Goal: Information Seeking & Learning: Check status

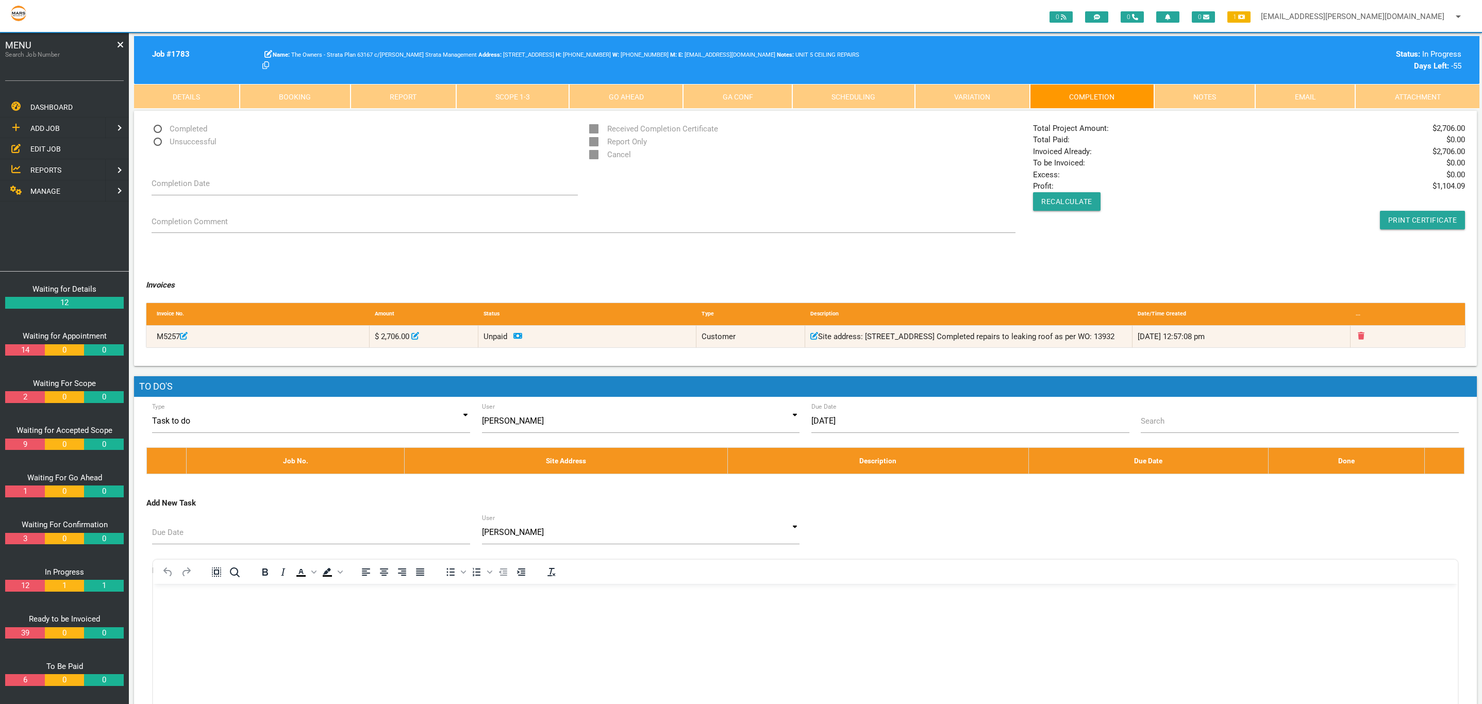
click at [81, 80] on input "Search Job Number" at bounding box center [64, 69] width 119 height 24
type input "1740"
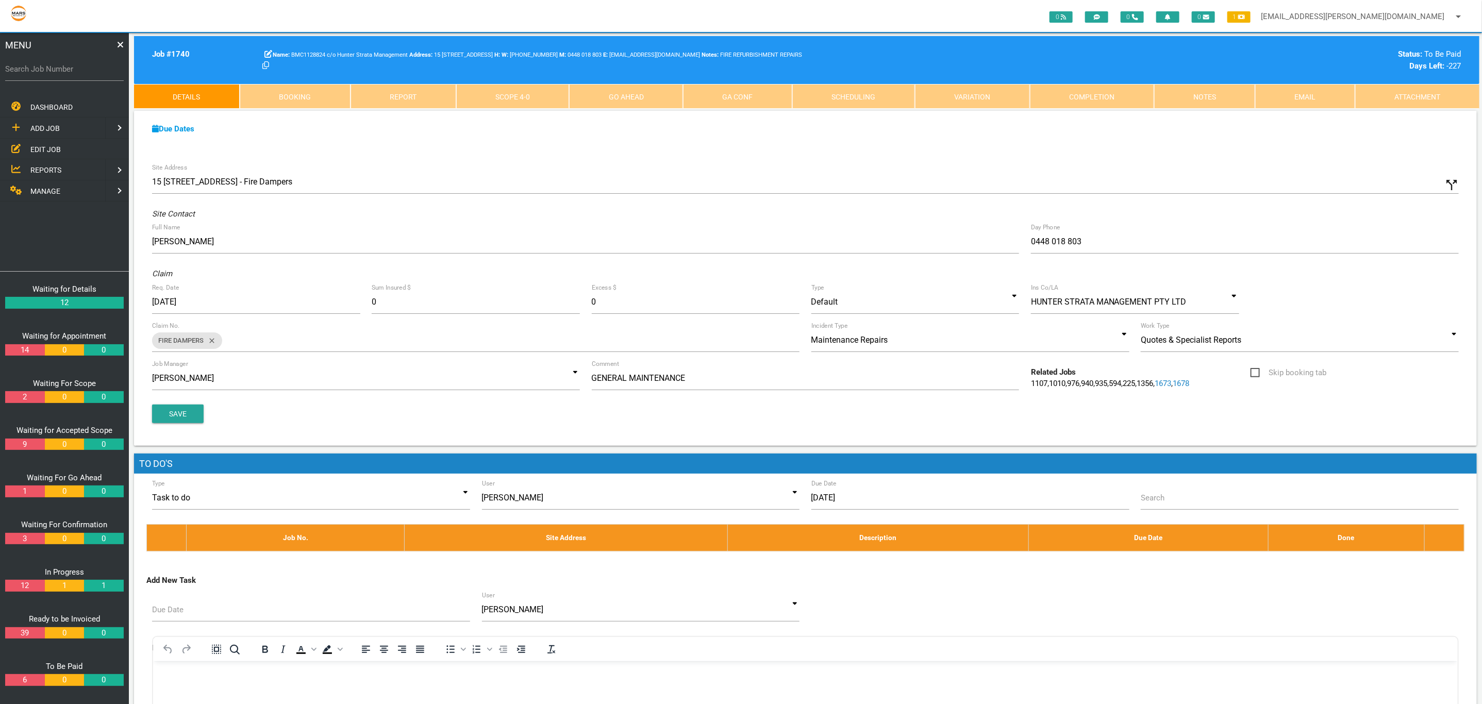
click at [105, 63] on label "Search Job Number" at bounding box center [64, 69] width 119 height 12
click at [105, 63] on input "Search Job Number" at bounding box center [64, 69] width 119 height 24
type input "1671"
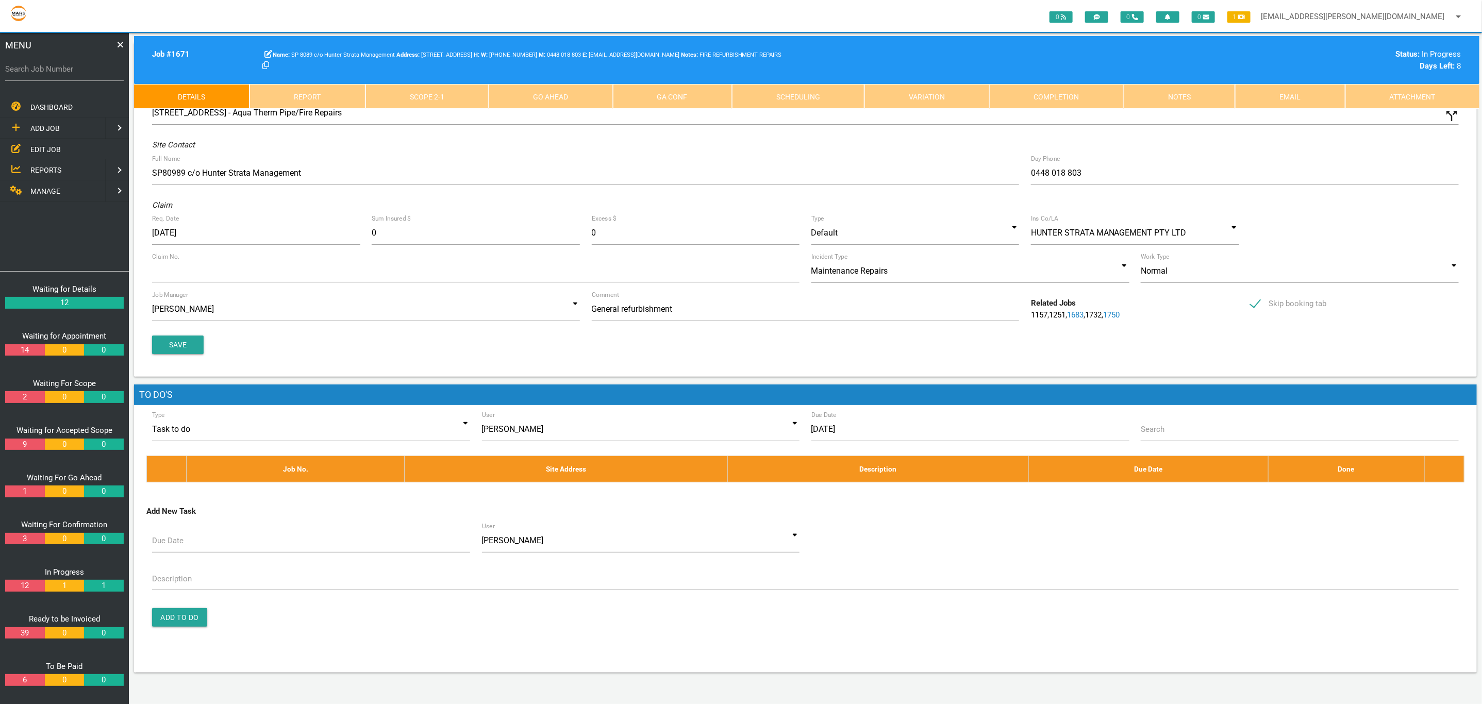
click at [427, 103] on link "Scope 2 - 1" at bounding box center [426, 96] width 123 height 25
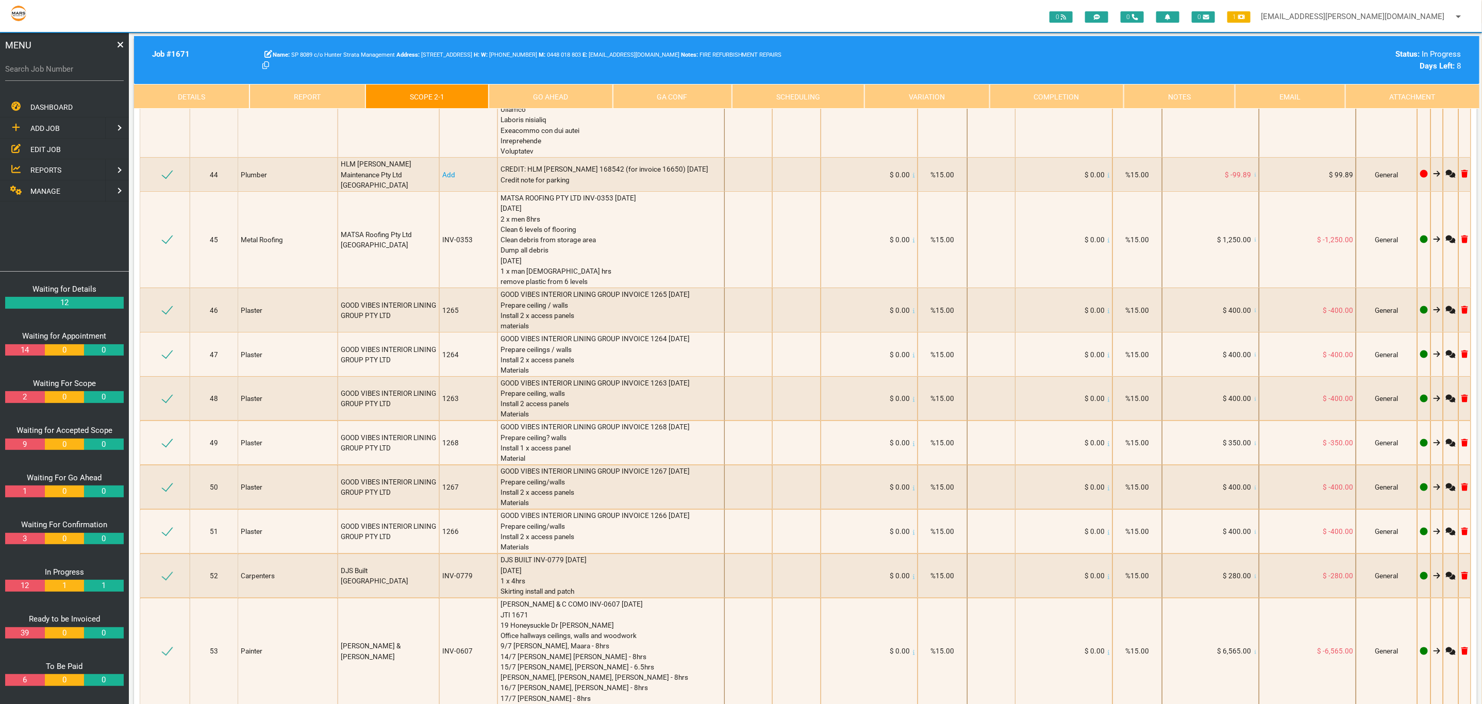
scroll to position [3866, 0]
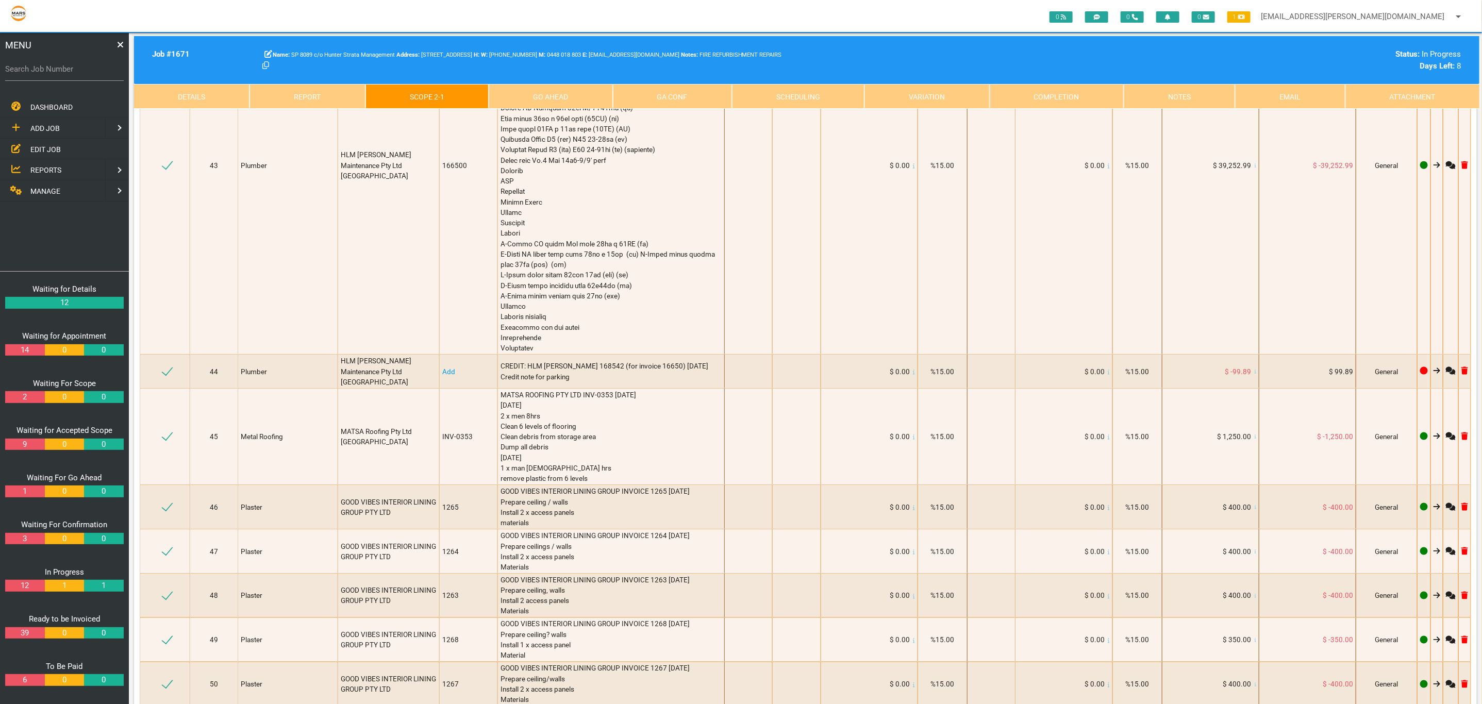
click at [1386, 94] on link "Attachment" at bounding box center [1412, 96] width 134 height 25
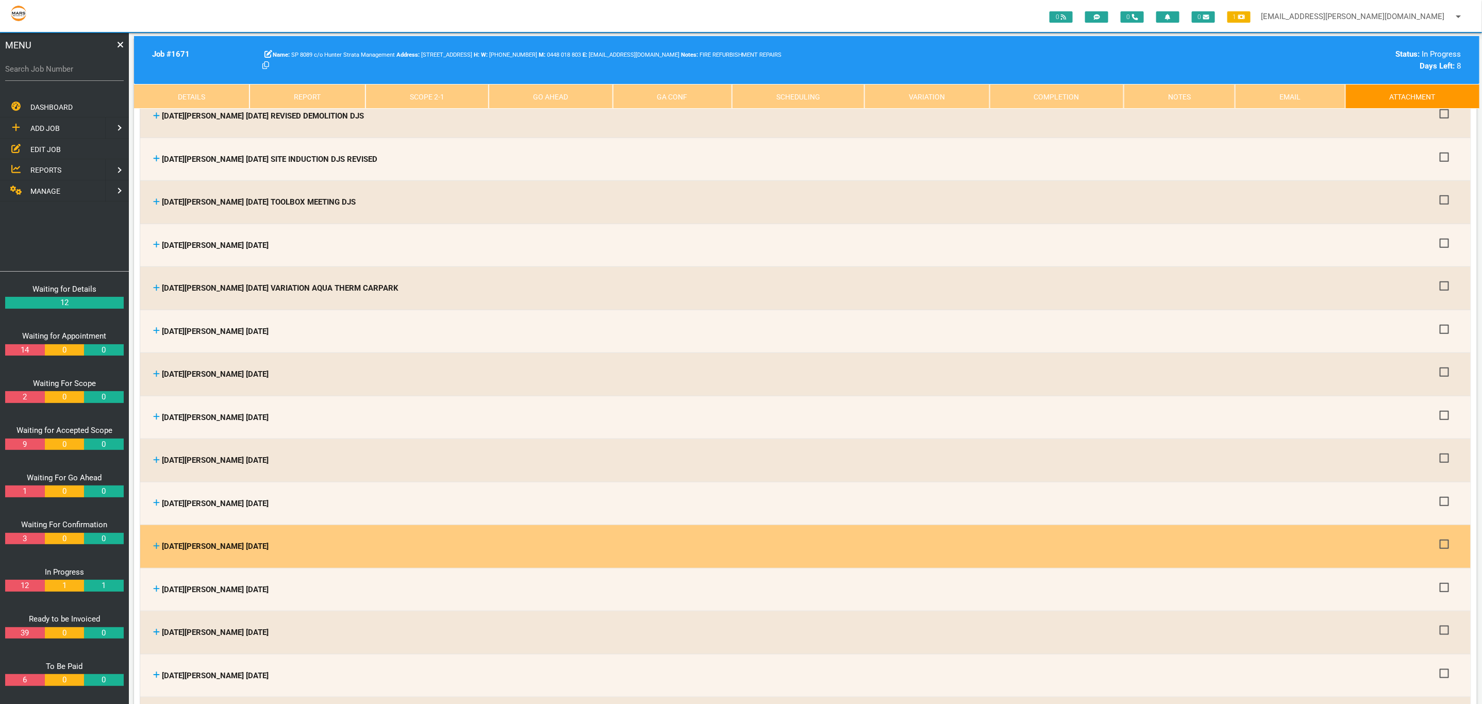
scroll to position [644, 0]
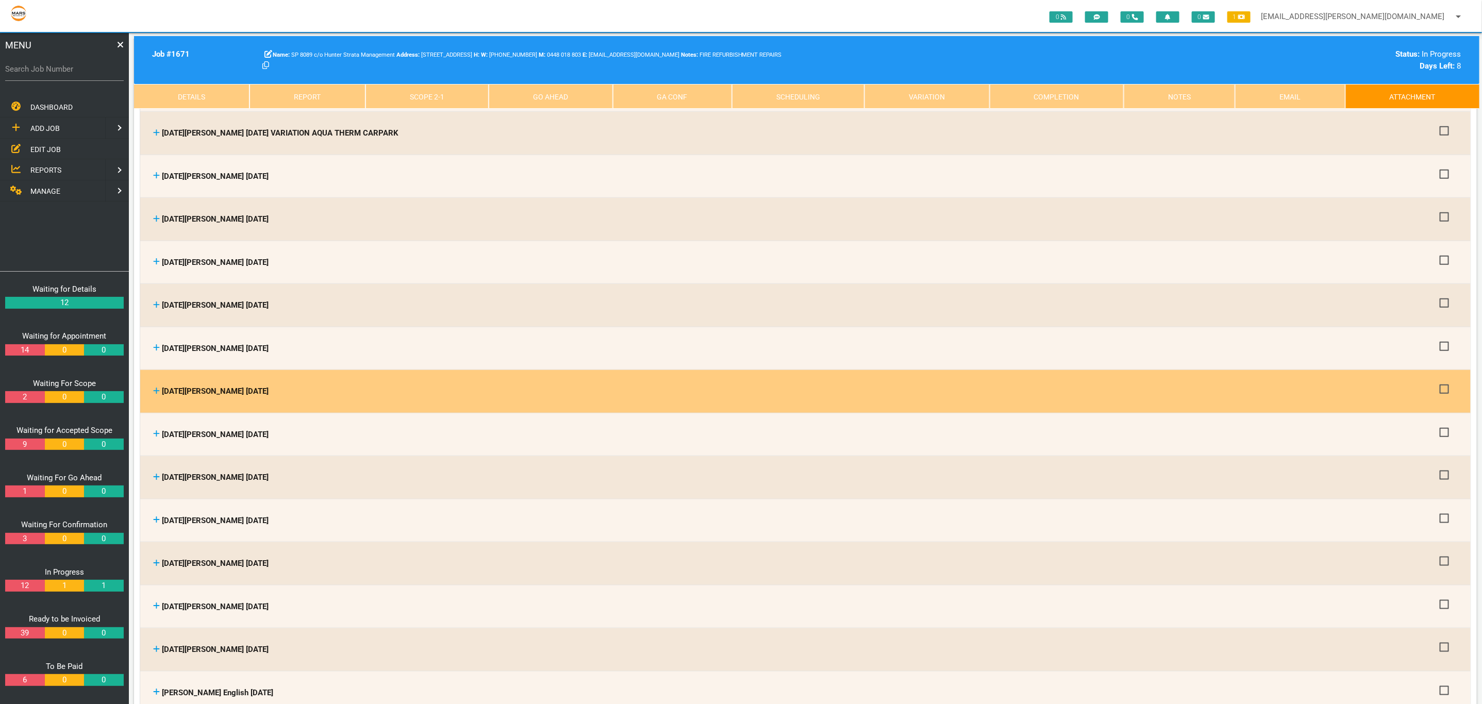
click at [157, 387] on link at bounding box center [156, 391] width 7 height 9
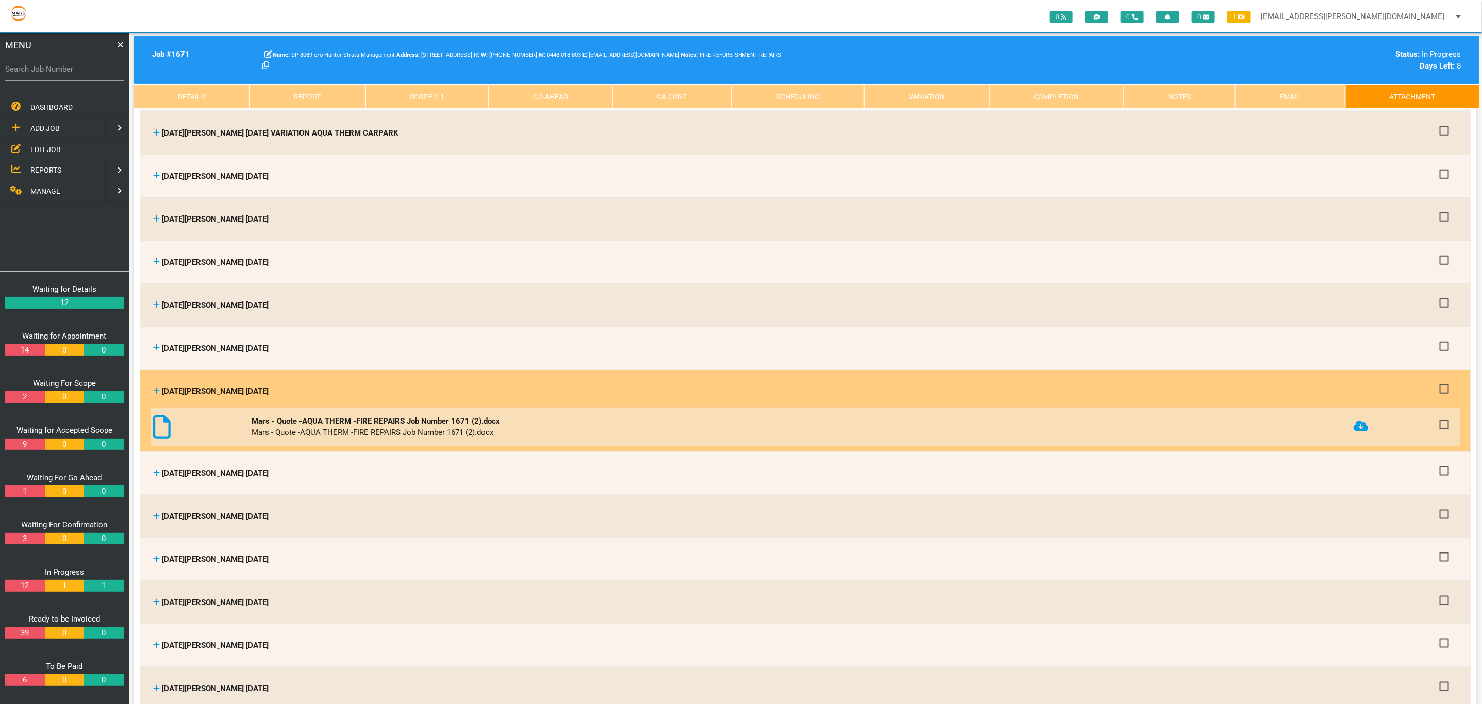
click at [157, 387] on icon at bounding box center [156, 391] width 7 height 8
click at [158, 387] on icon at bounding box center [156, 391] width 7 height 8
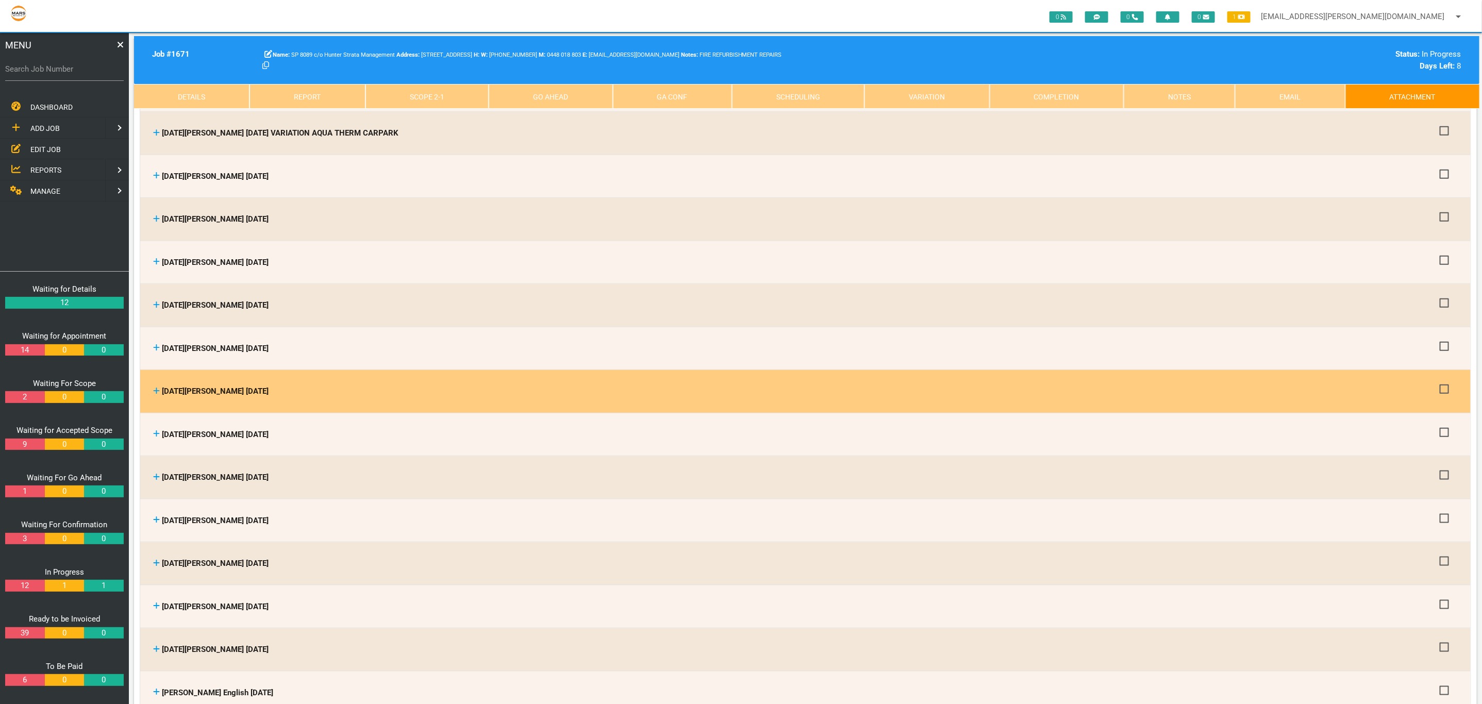
click at [59, 195] on link "MANAGE" at bounding box center [51, 190] width 107 height 21
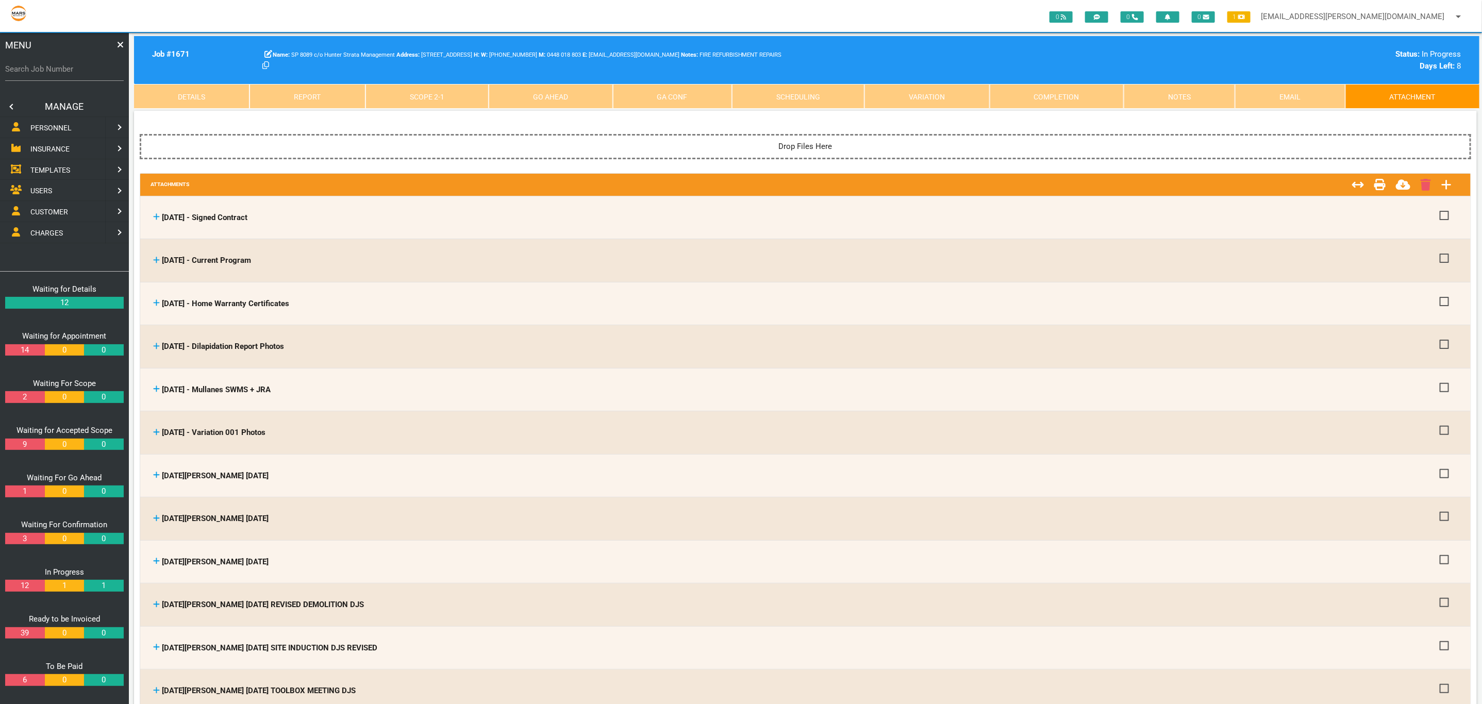
click at [11, 106] on link at bounding box center [10, 106] width 21 height 21
click at [42, 150] on span "EDIT JOB" at bounding box center [45, 149] width 30 height 8
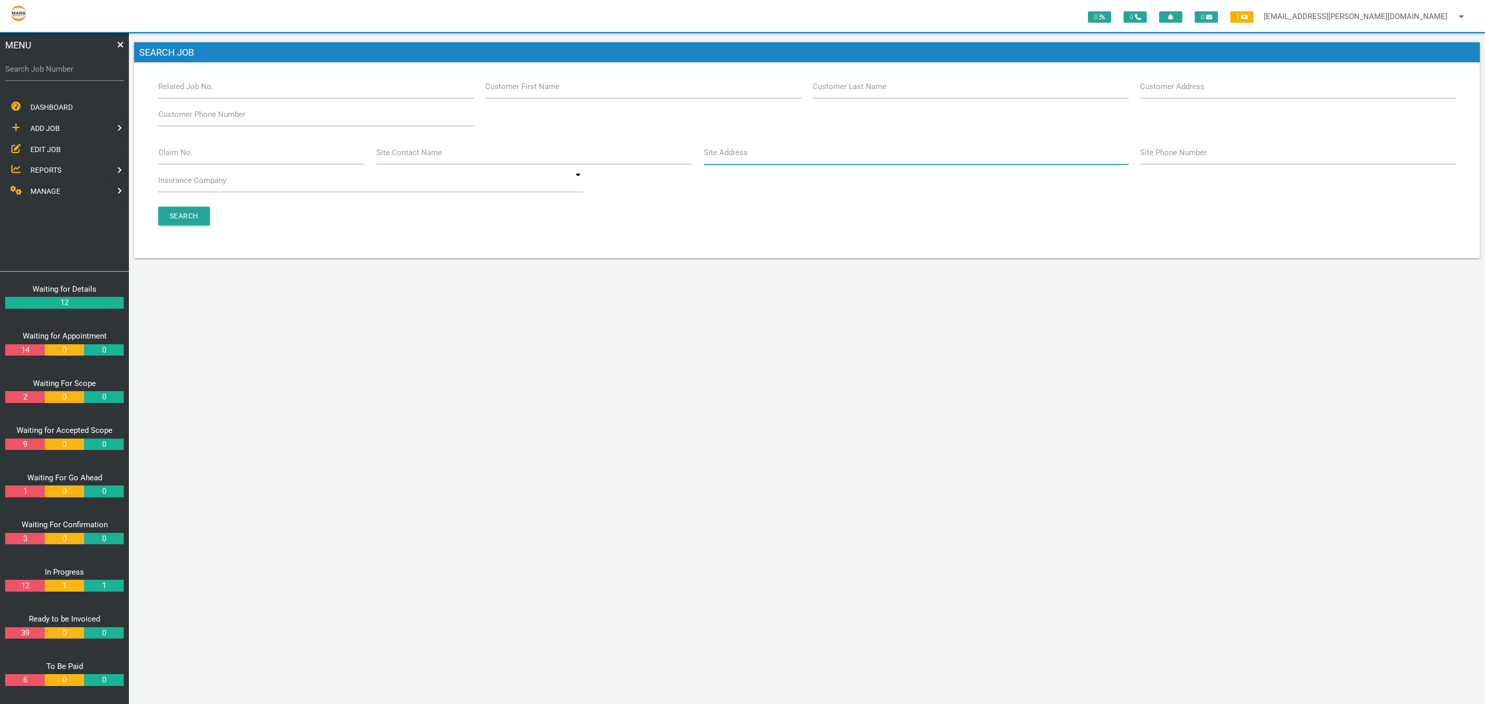
drag, startPoint x: 781, startPoint y: 152, endPoint x: 788, endPoint y: 152, distance: 6.7
click at [781, 152] on input "Site Address" at bounding box center [916, 153] width 425 height 24
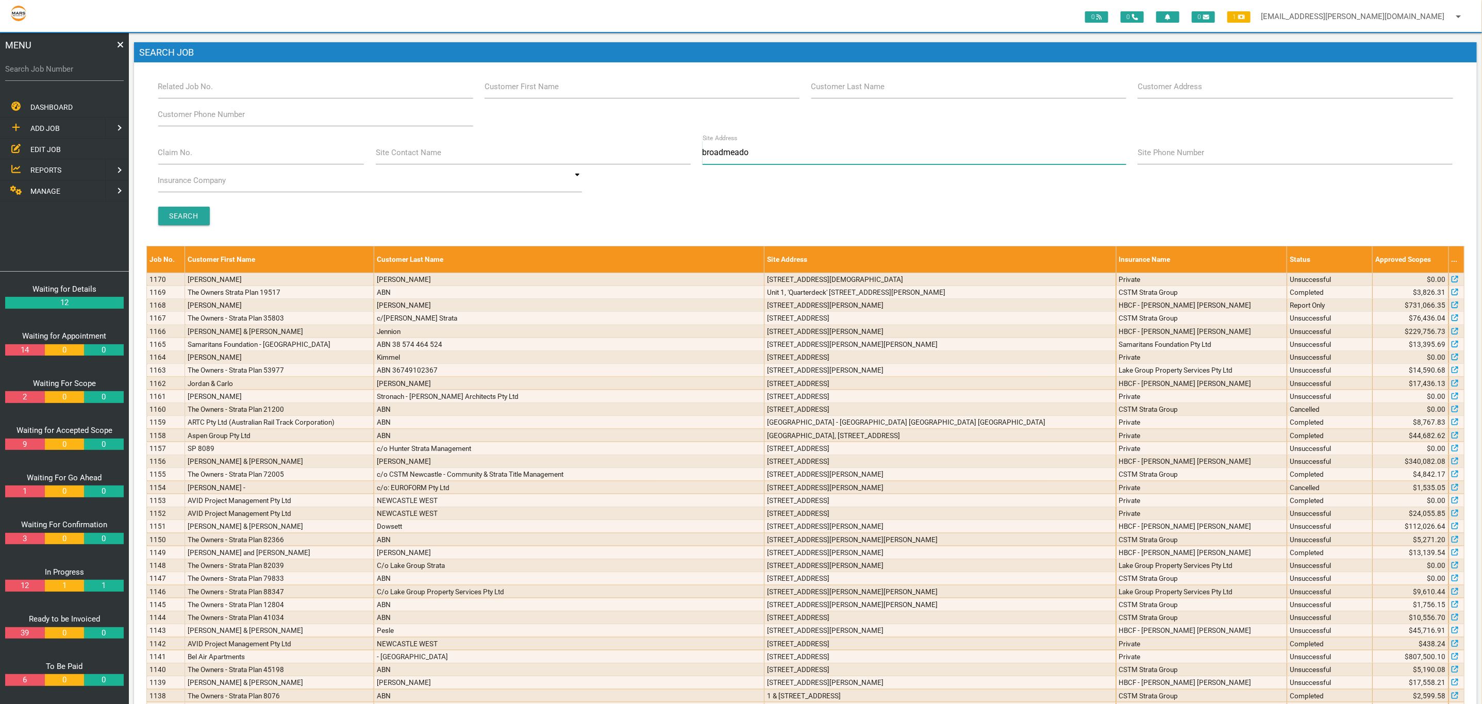
type input "broadmeadow"
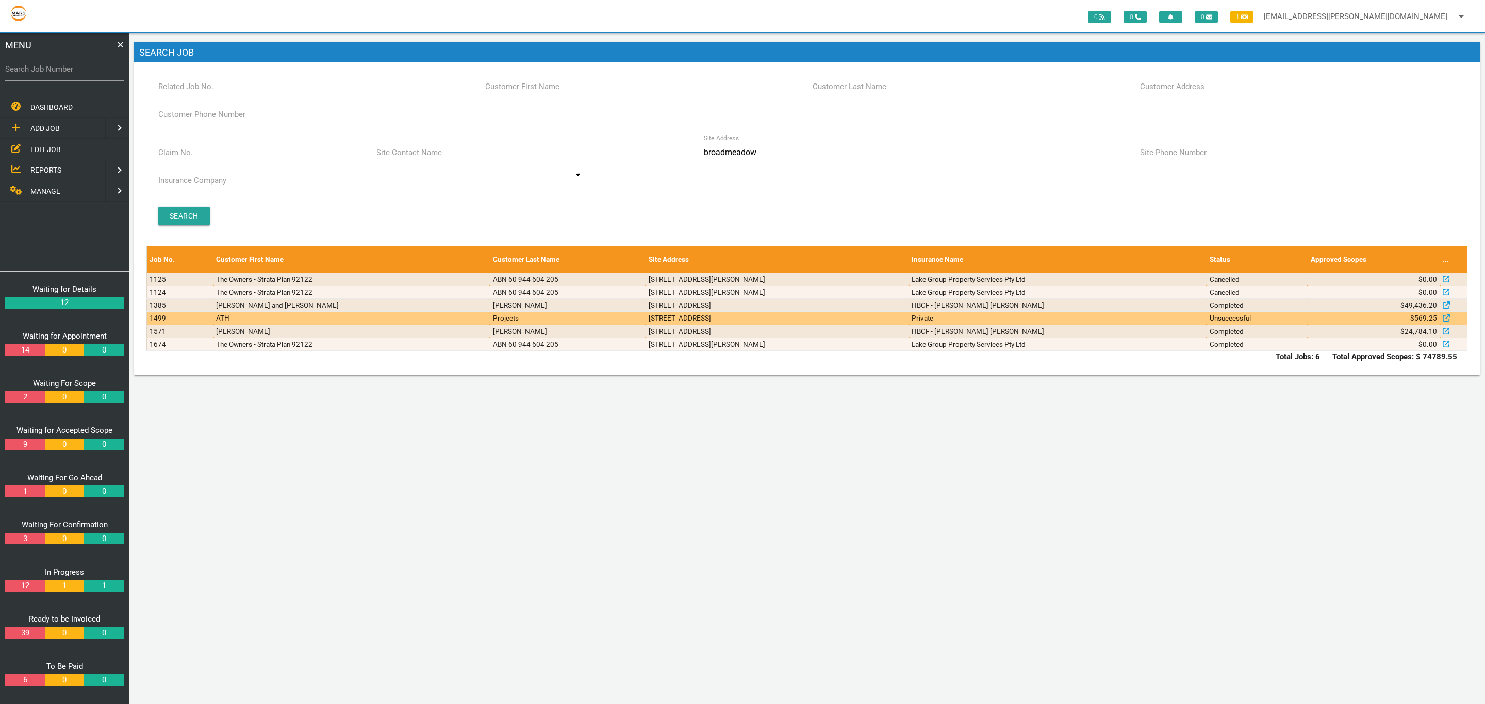
click at [850, 316] on td "[STREET_ADDRESS]" at bounding box center [776, 318] width 263 height 13
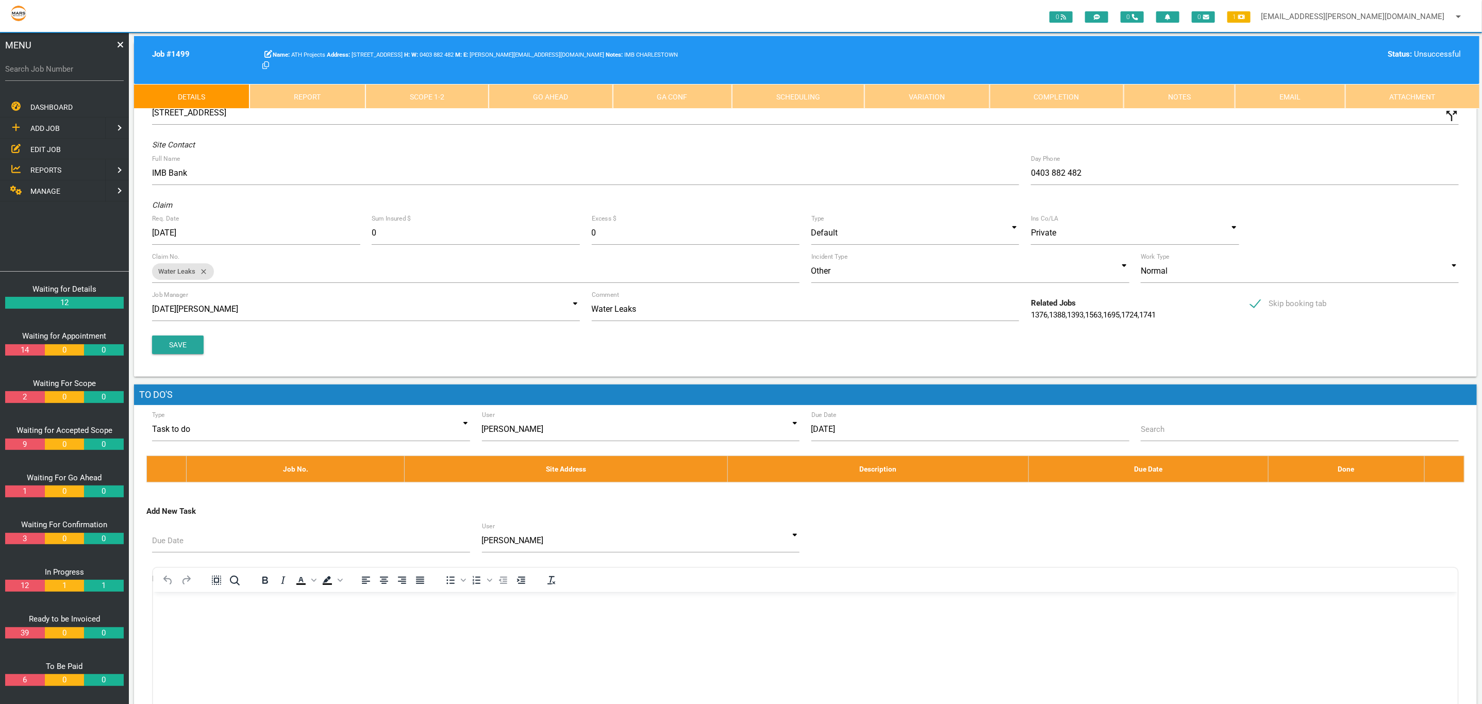
drag, startPoint x: 408, startPoint y: 91, endPoint x: 424, endPoint y: 96, distance: 16.8
click at [408, 91] on link "Scope 1 - 2" at bounding box center [426, 96] width 123 height 25
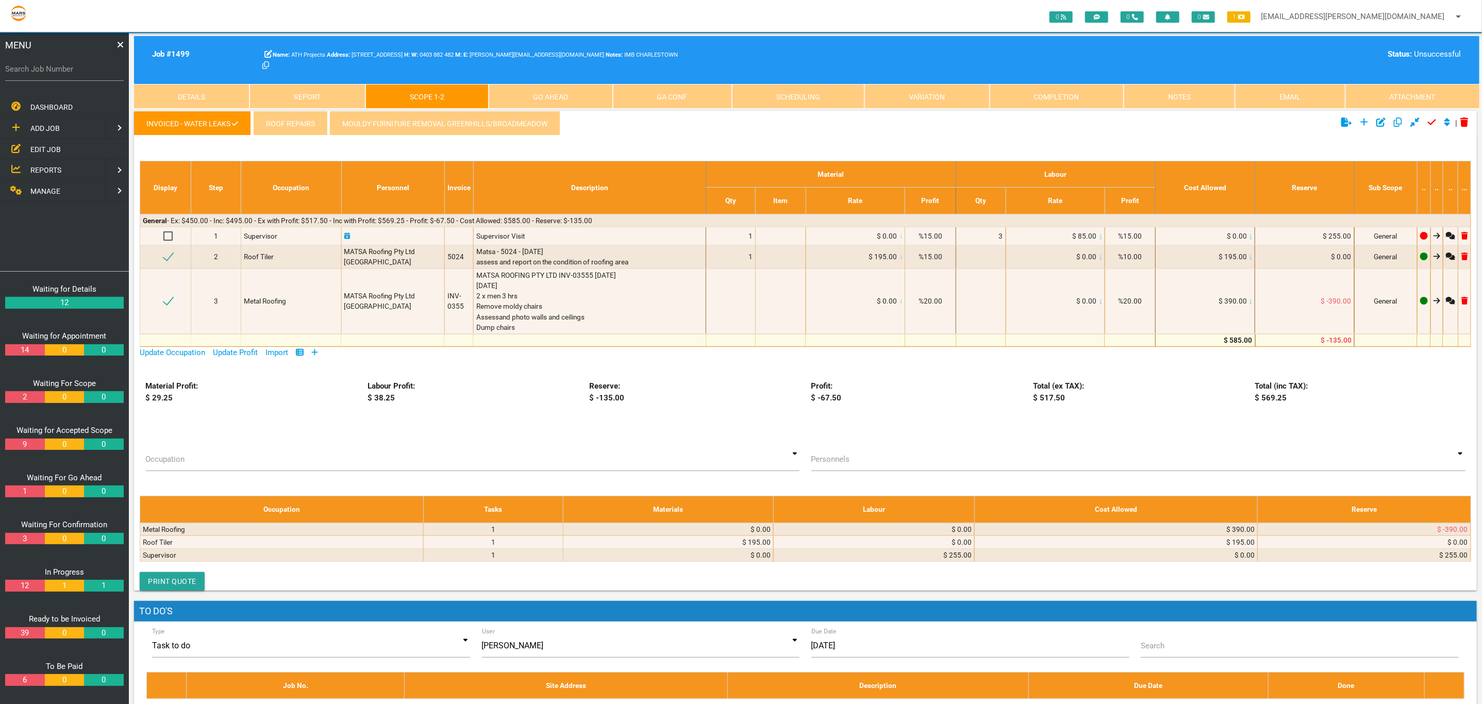
click at [503, 130] on link "MOULDY FURNITURE REMOVAL GREENHILLS/BROADMEADOW" at bounding box center [444, 123] width 231 height 25
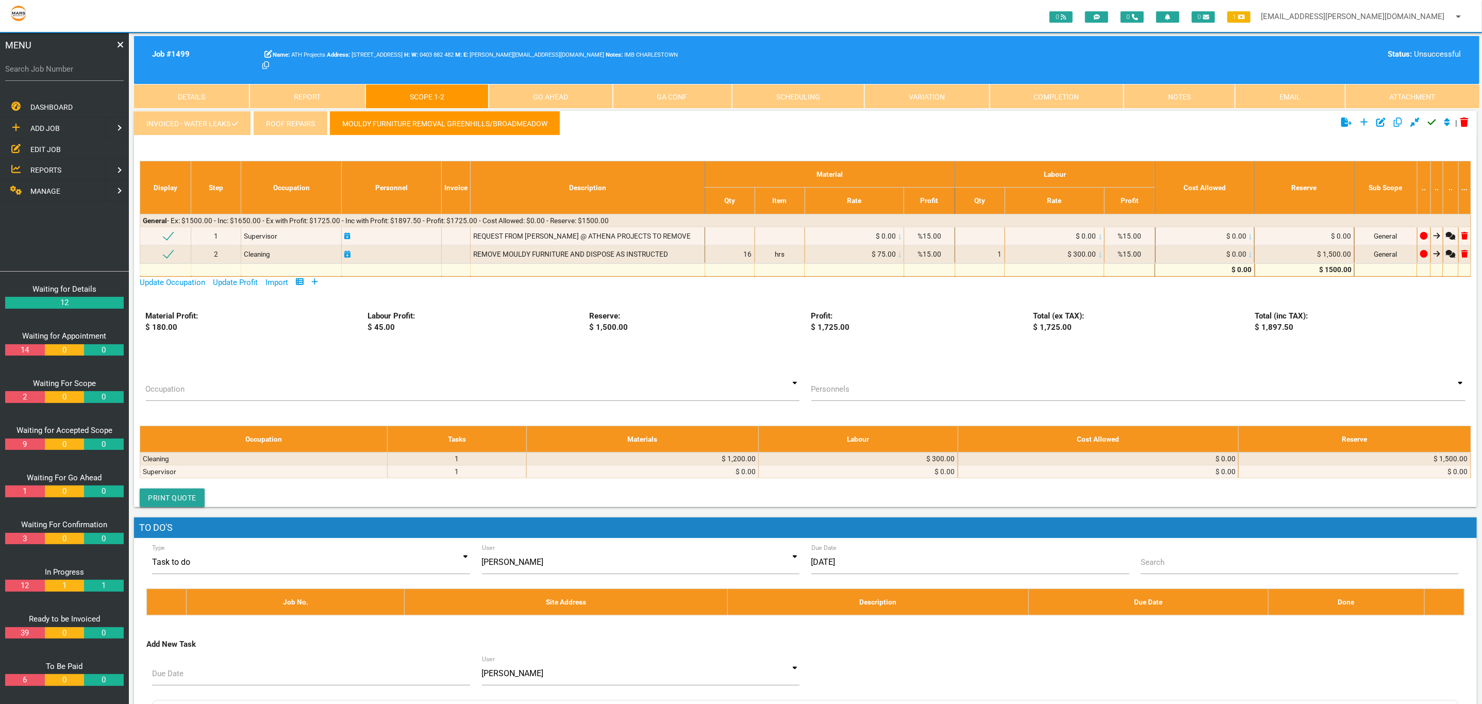
click at [1431, 125] on icon "Click to approve current scope" at bounding box center [1432, 122] width 8 height 9
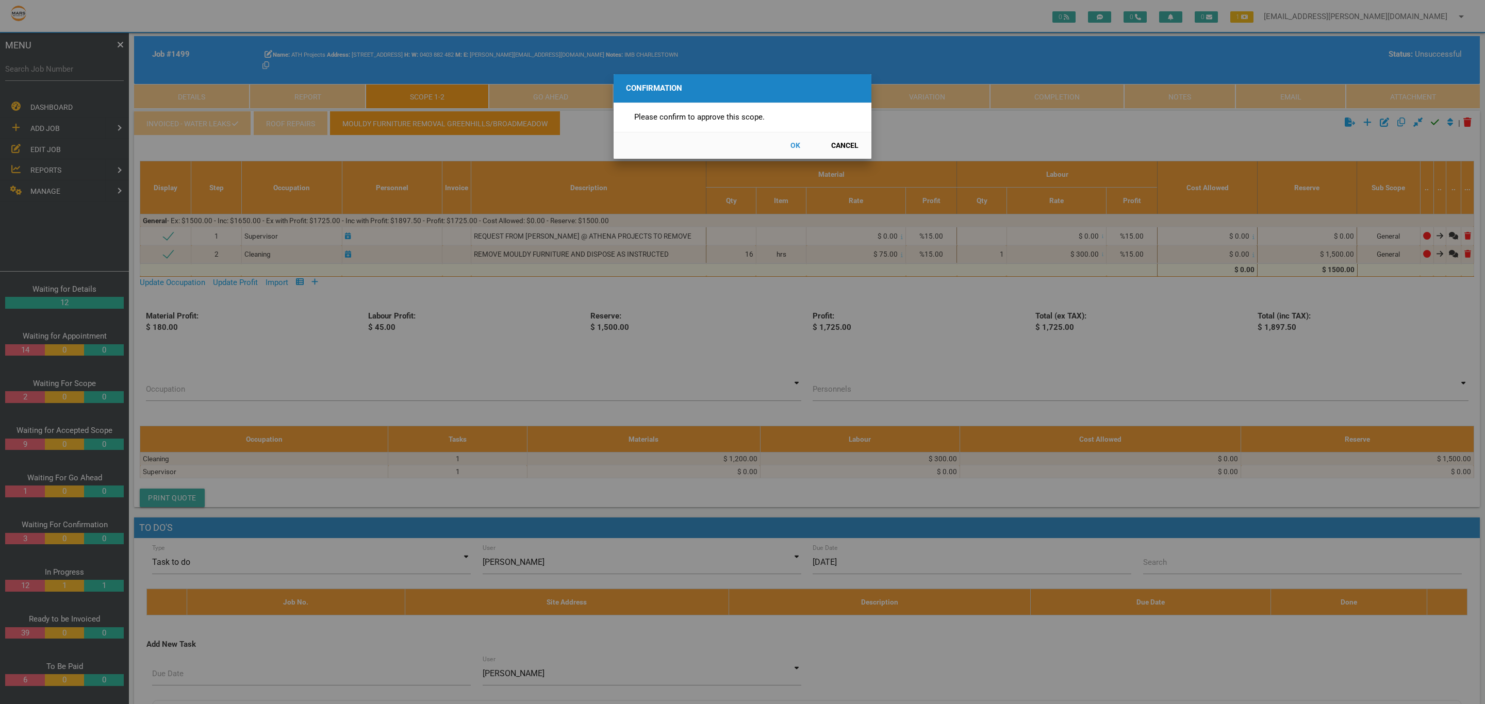
click at [802, 147] on button "OK" at bounding box center [794, 146] width 45 height 18
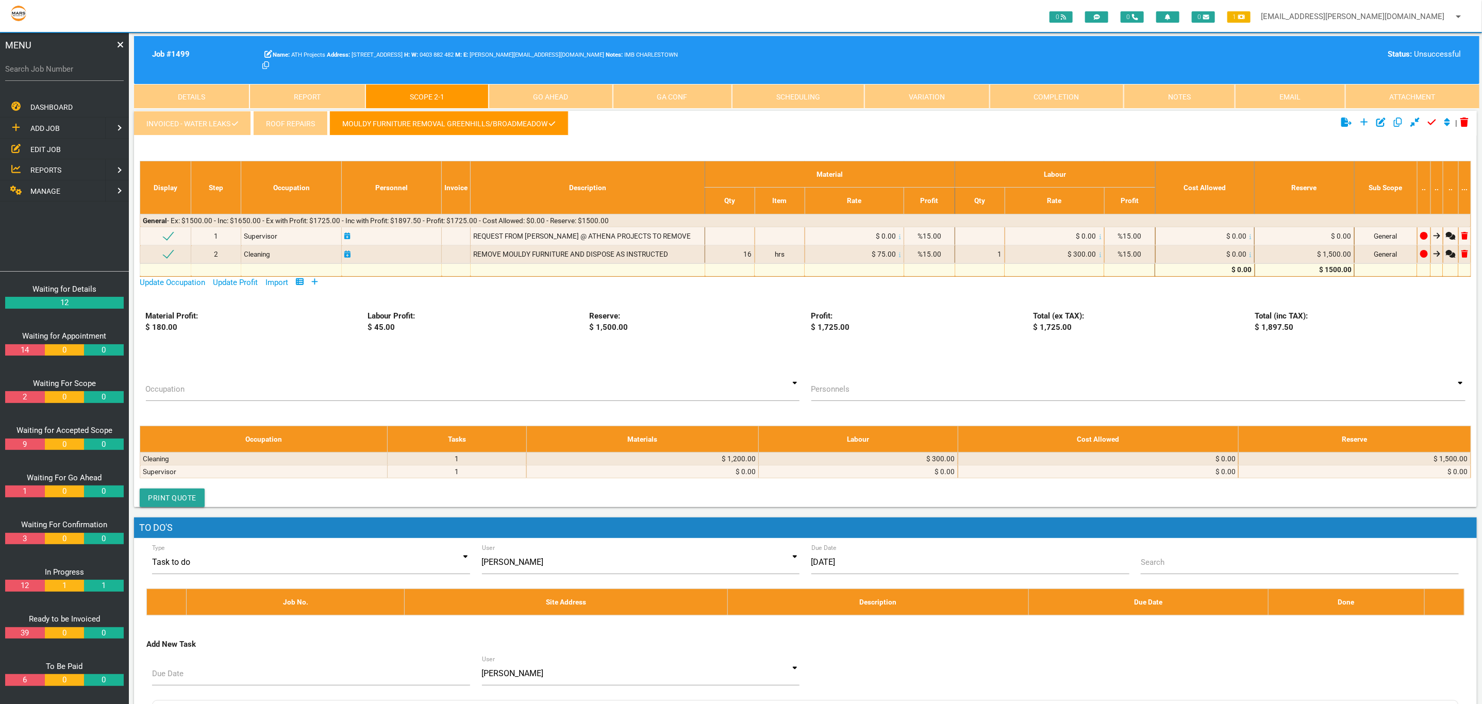
click at [211, 130] on link "INVOICED - Water Leaks" at bounding box center [192, 123] width 117 height 25
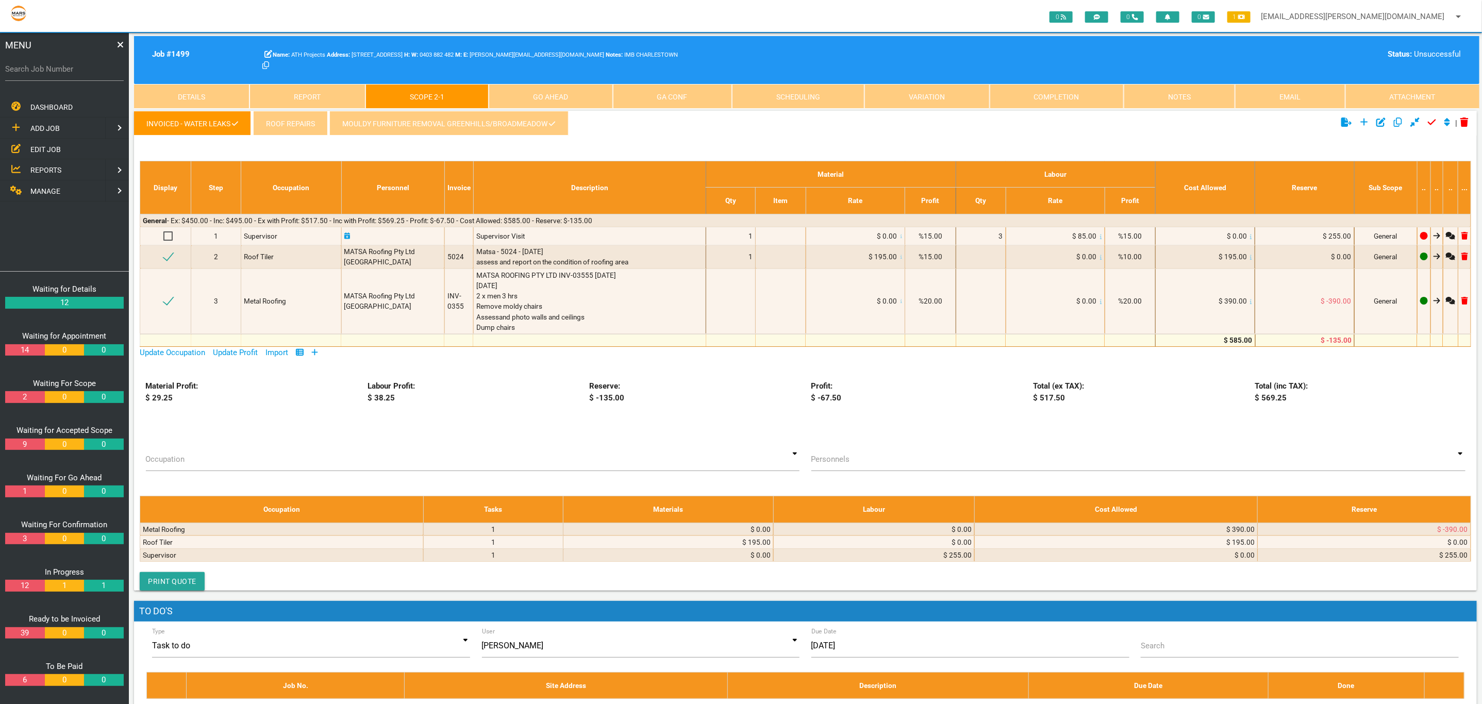
click at [314, 113] on link "Roof Repairs" at bounding box center [290, 123] width 74 height 25
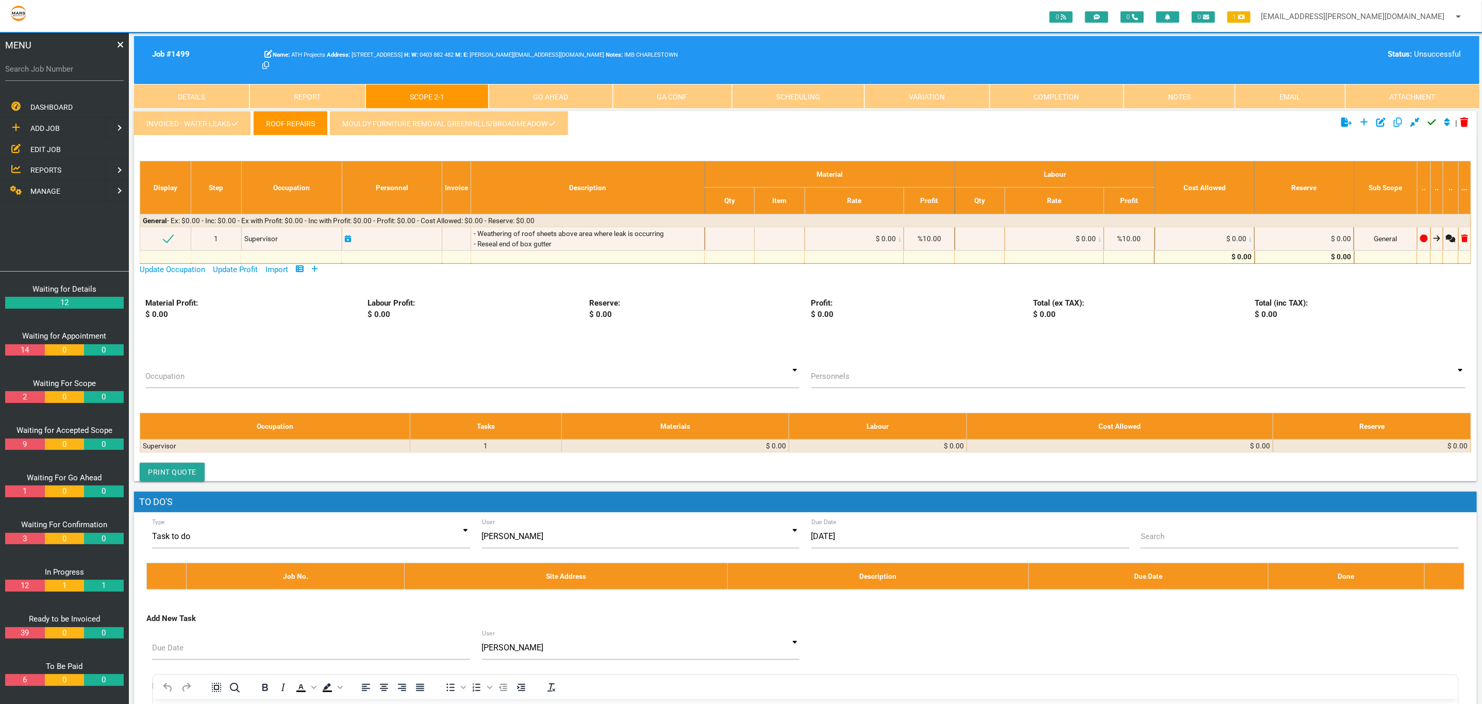
click at [379, 116] on link "MOULDY FURNITURE REMOVAL GREENHILLS/BROADMEADOW" at bounding box center [448, 123] width 239 height 25
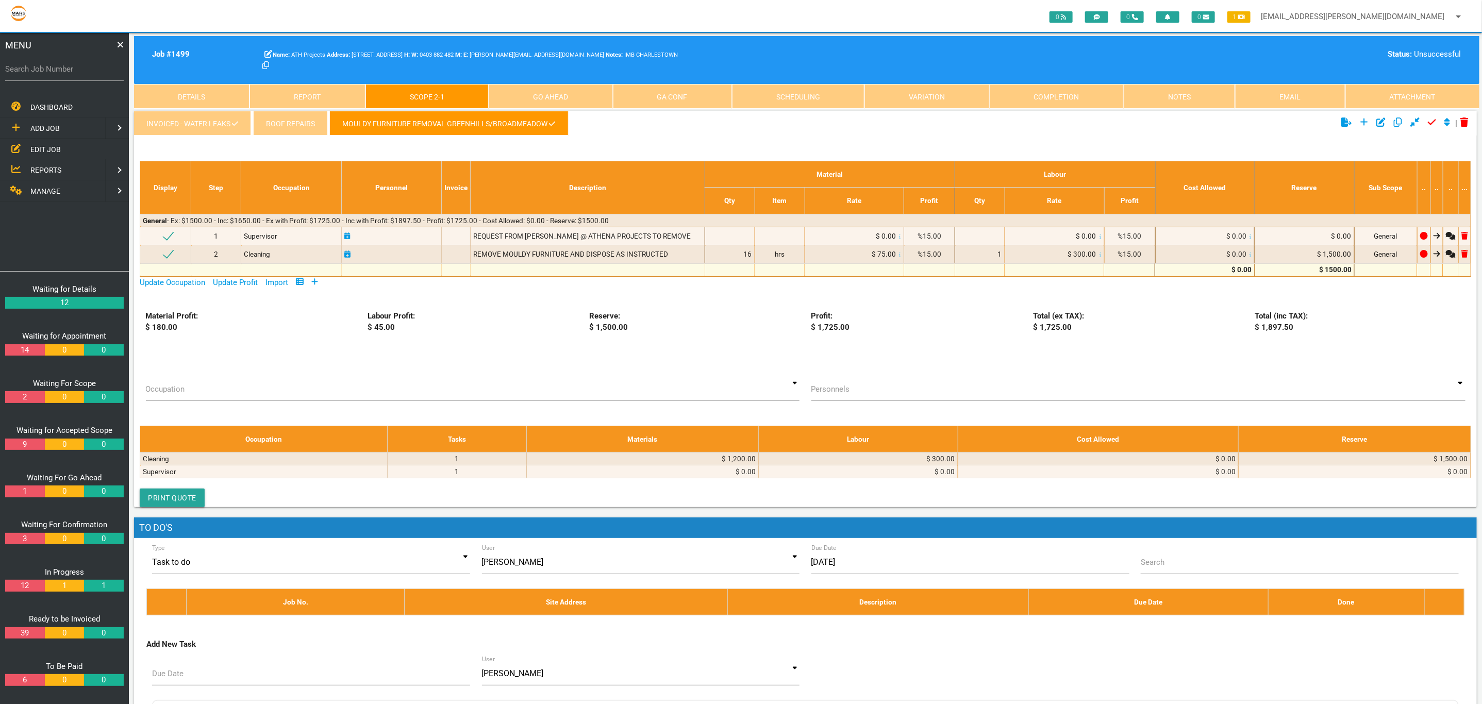
click at [200, 130] on link "INVOICED - Water Leaks" at bounding box center [192, 123] width 117 height 25
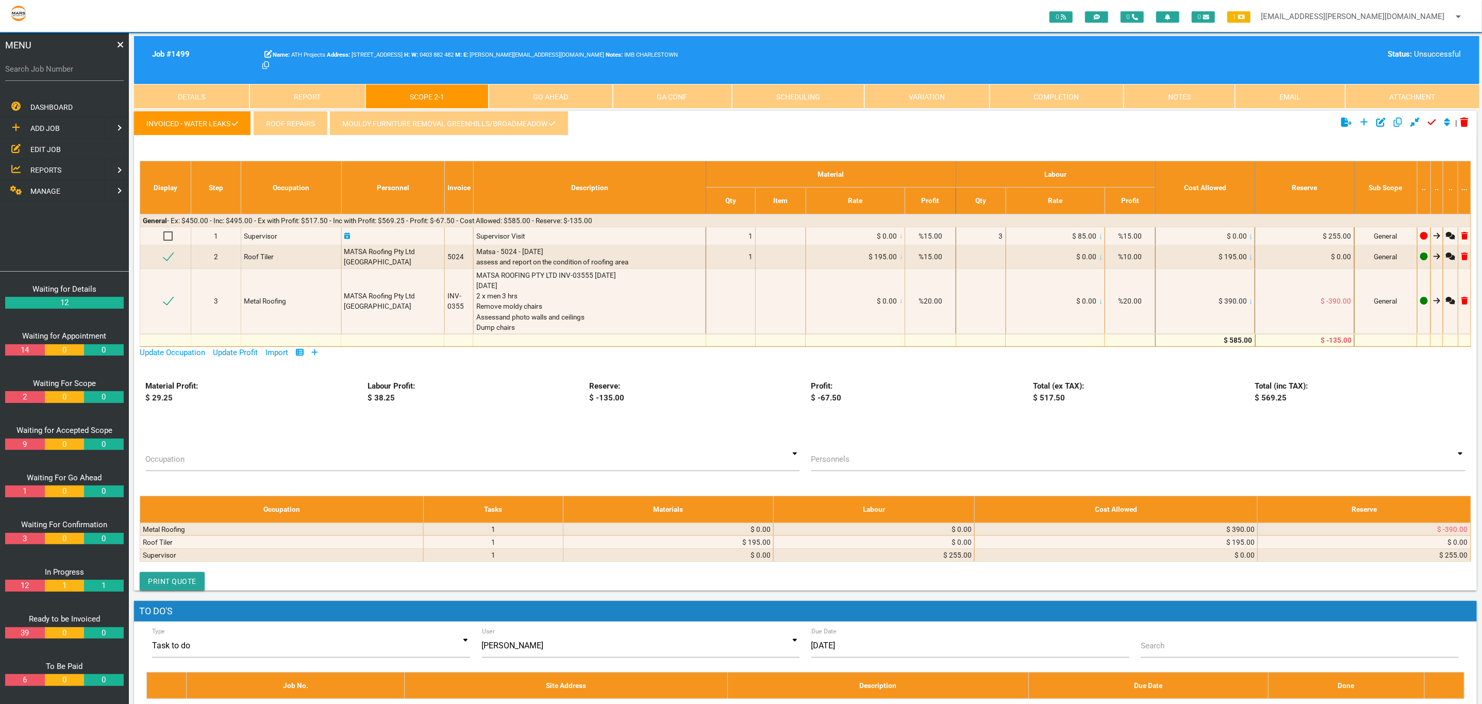
click at [501, 130] on link "MOULDY FURNITURE REMOVAL GREENHILLS/BROADMEADOW" at bounding box center [448, 123] width 239 height 25
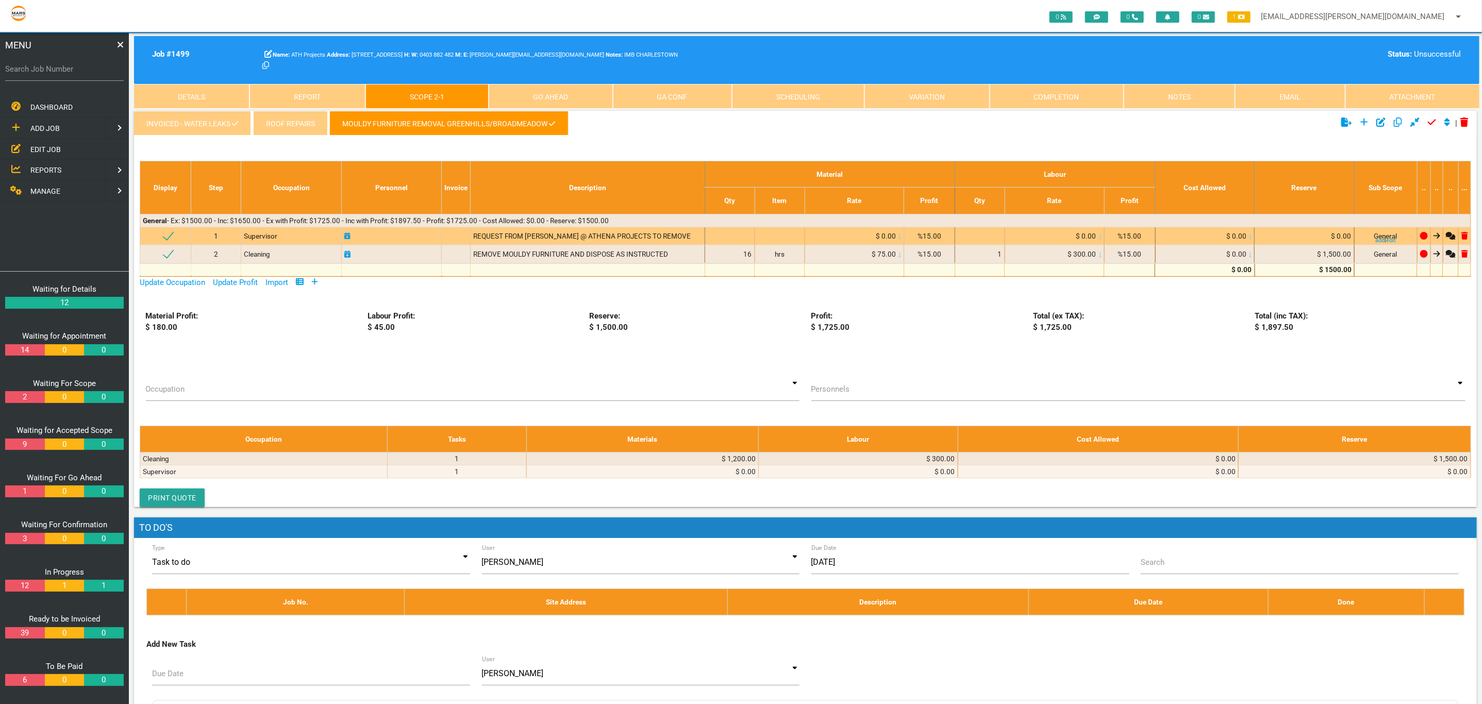
click at [674, 231] on div "REQUEST FROM [PERSON_NAME] @ ATHENA PROJECTS TO REMOVE" at bounding box center [587, 236] width 229 height 10
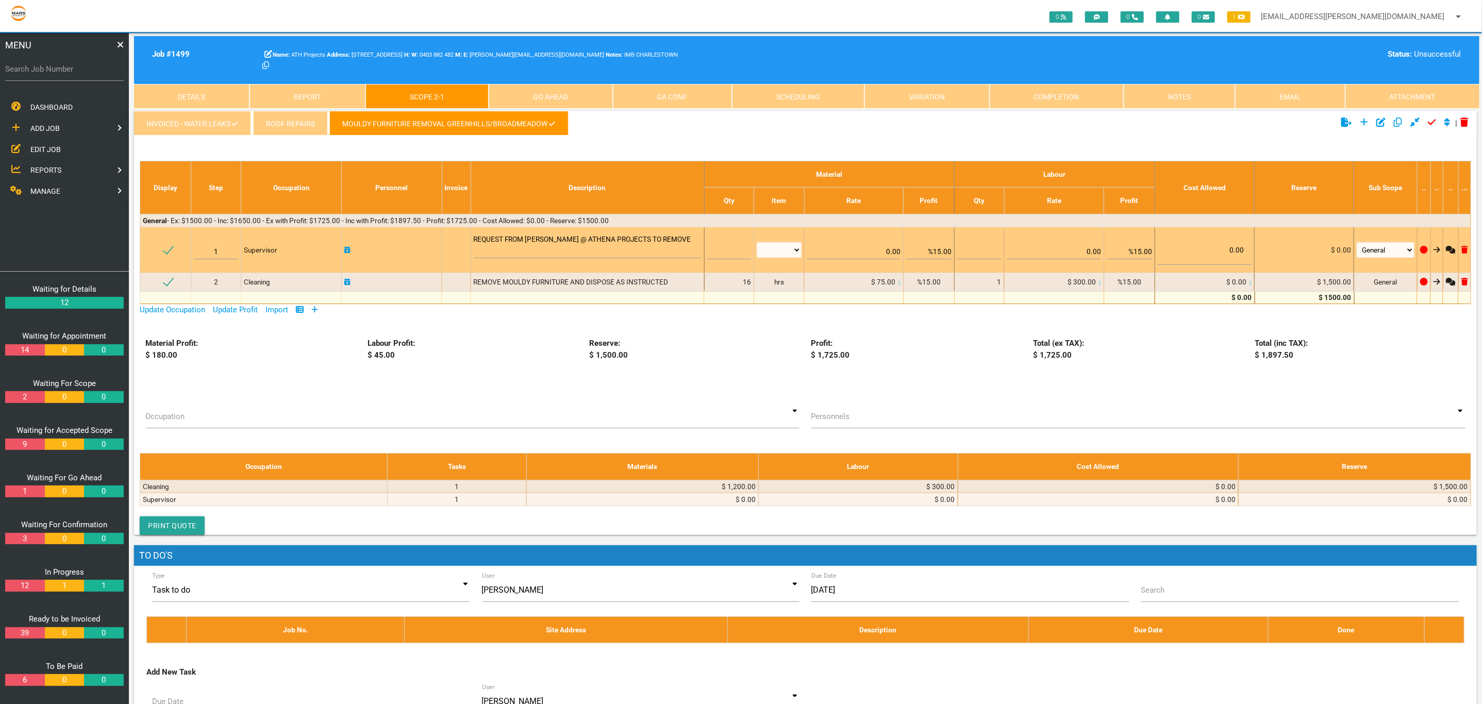
click at [676, 241] on textarea "REQUEST FROM [PERSON_NAME] @ ATHENA PROJECTS TO REMOVE" at bounding box center [588, 246] width 228 height 23
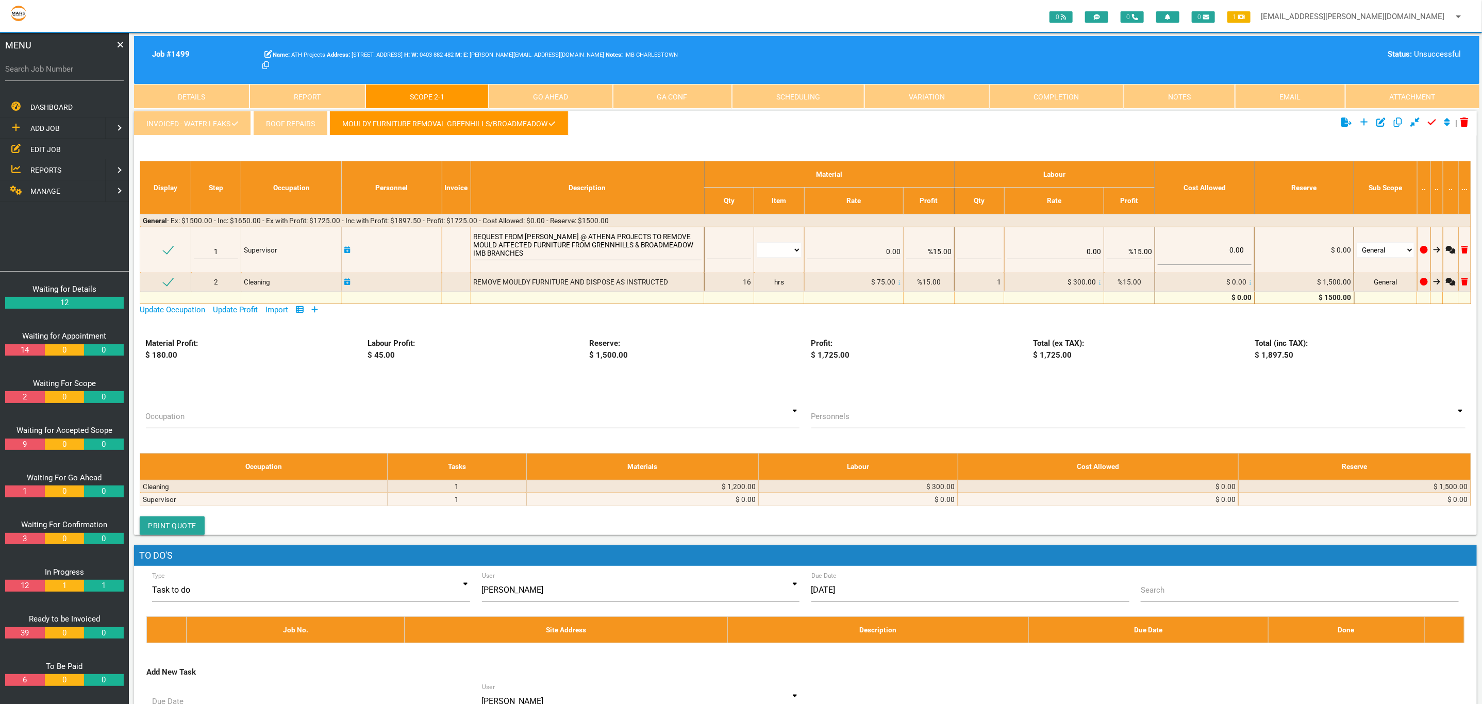
type textarea "REQUEST FROM [PERSON_NAME] @ ATHENA PROJECTS TO REMOVE MOULD AFFECTED FURNITURE…"
click at [732, 339] on div "Reserve: $ 1,500.00" at bounding box center [694, 349] width 222 height 23
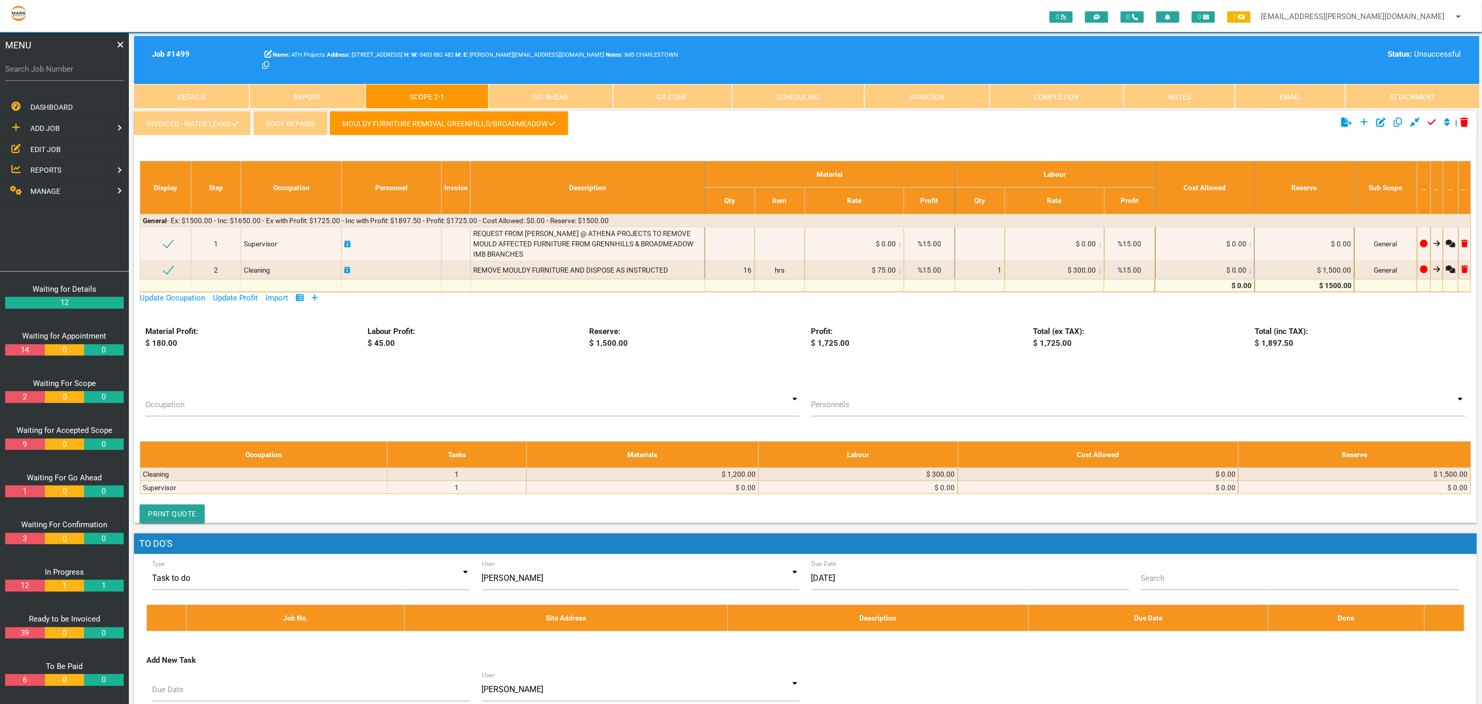
click at [970, 362] on div "Material Profit: $ 180.00 Labour Profit: $ 45.00 Reserve: $ 1,500.00 Profit: $ …" at bounding box center [805, 354] width 1343 height 57
click at [1377, 364] on div "Material Profit: $ 180.00 Labour Profit: $ 45.00 Reserve: $ 1,500.00 Profit: $ …" at bounding box center [805, 354] width 1343 height 57
click at [655, 347] on div "Reserve: $ 1,500.00" at bounding box center [694, 337] width 222 height 23
click at [925, 374] on div "Material Profit: $ 180.00 Labour Profit: $ 45.00 Reserve: $ 1,500.00 Profit: $ …" at bounding box center [805, 354] width 1343 height 57
